Goal: Entertainment & Leisure: Consume media (video, audio)

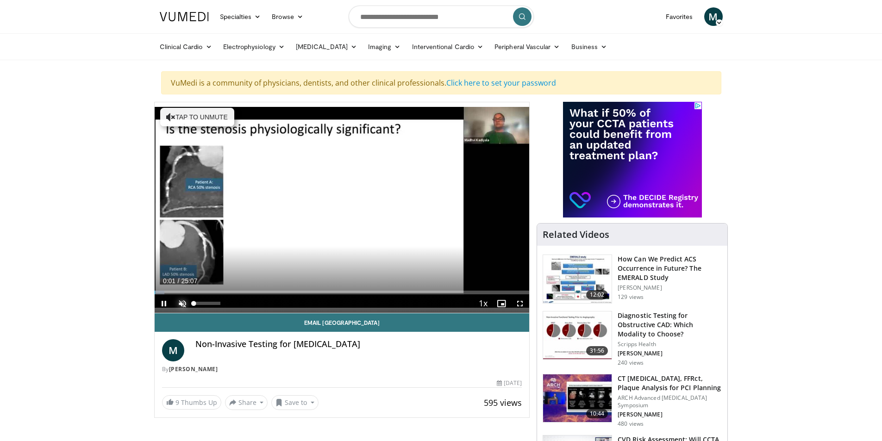
click at [183, 299] on span "Video Player" at bounding box center [182, 304] width 19 height 19
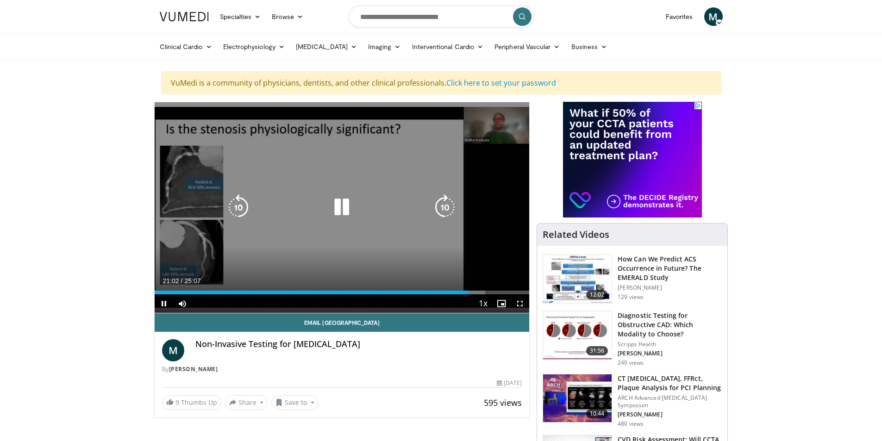
click at [334, 208] on icon "Video Player" at bounding box center [342, 208] width 26 height 26
